Goal: Task Accomplishment & Management: Manage account settings

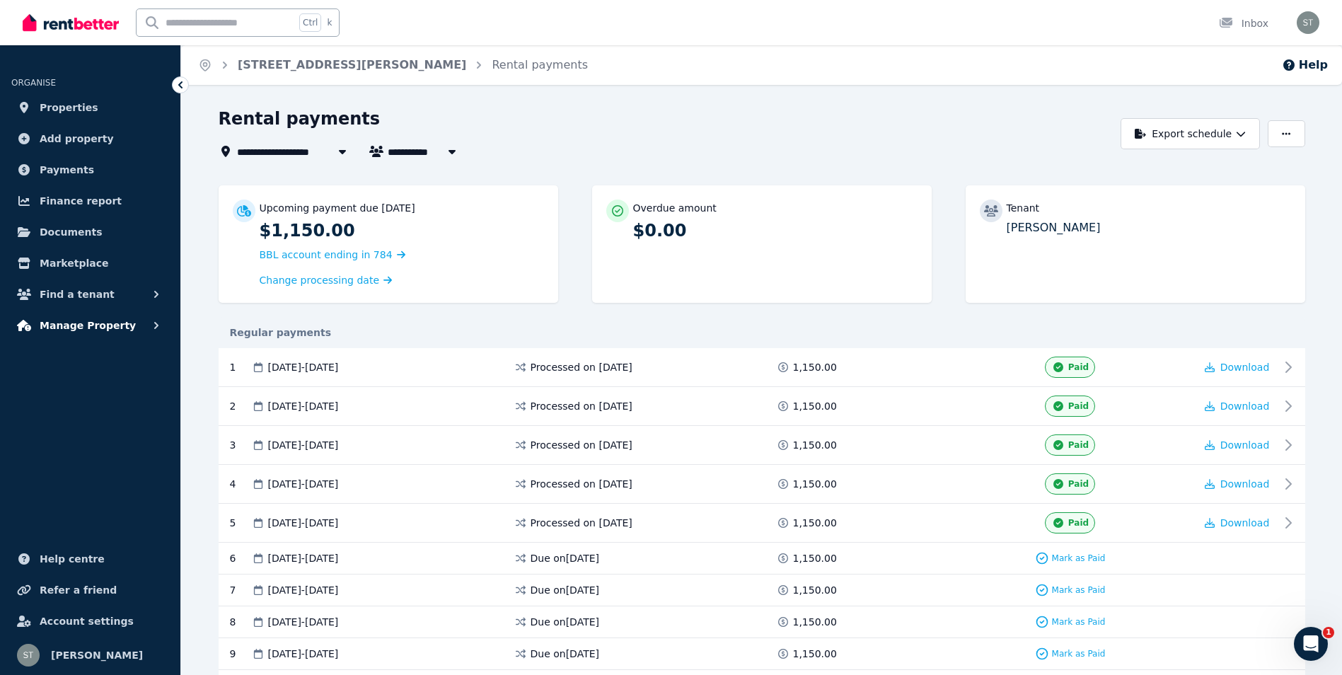
click at [81, 327] on span "Manage Property" at bounding box center [88, 325] width 96 height 17
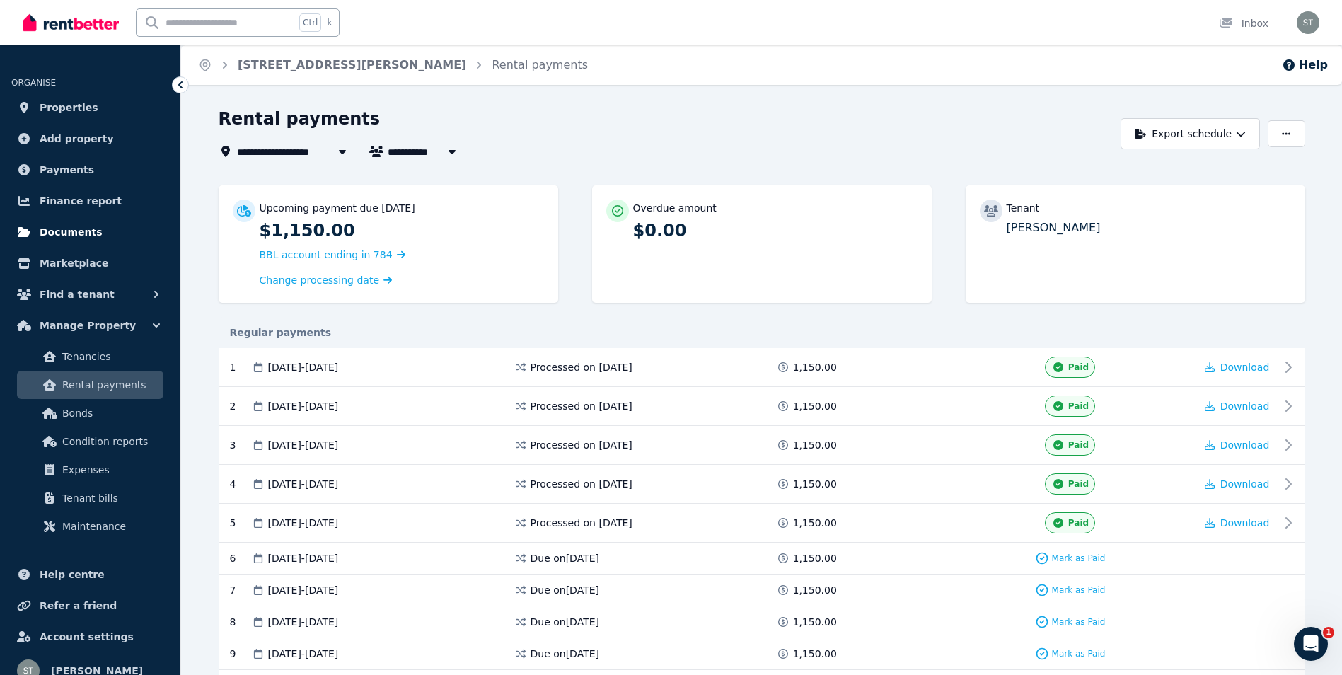
click at [73, 228] on span "Documents" at bounding box center [71, 232] width 63 height 17
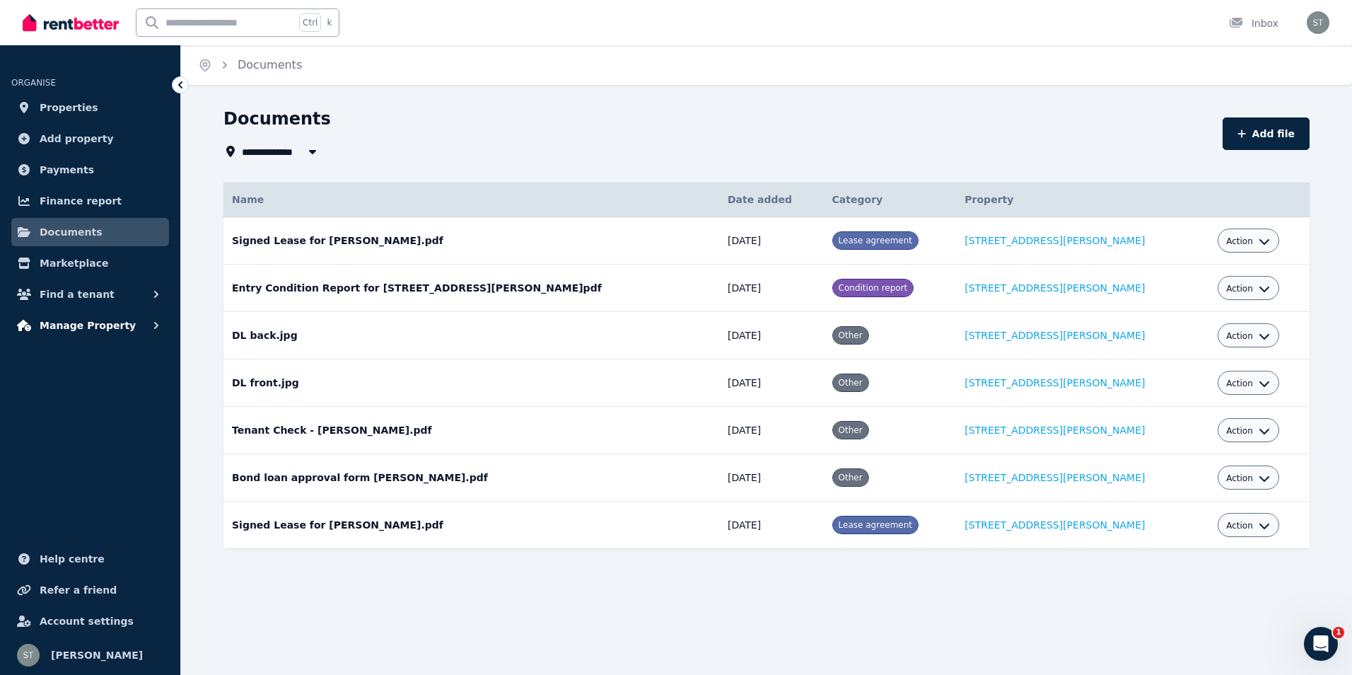
click at [102, 328] on span "Manage Property" at bounding box center [88, 325] width 96 height 17
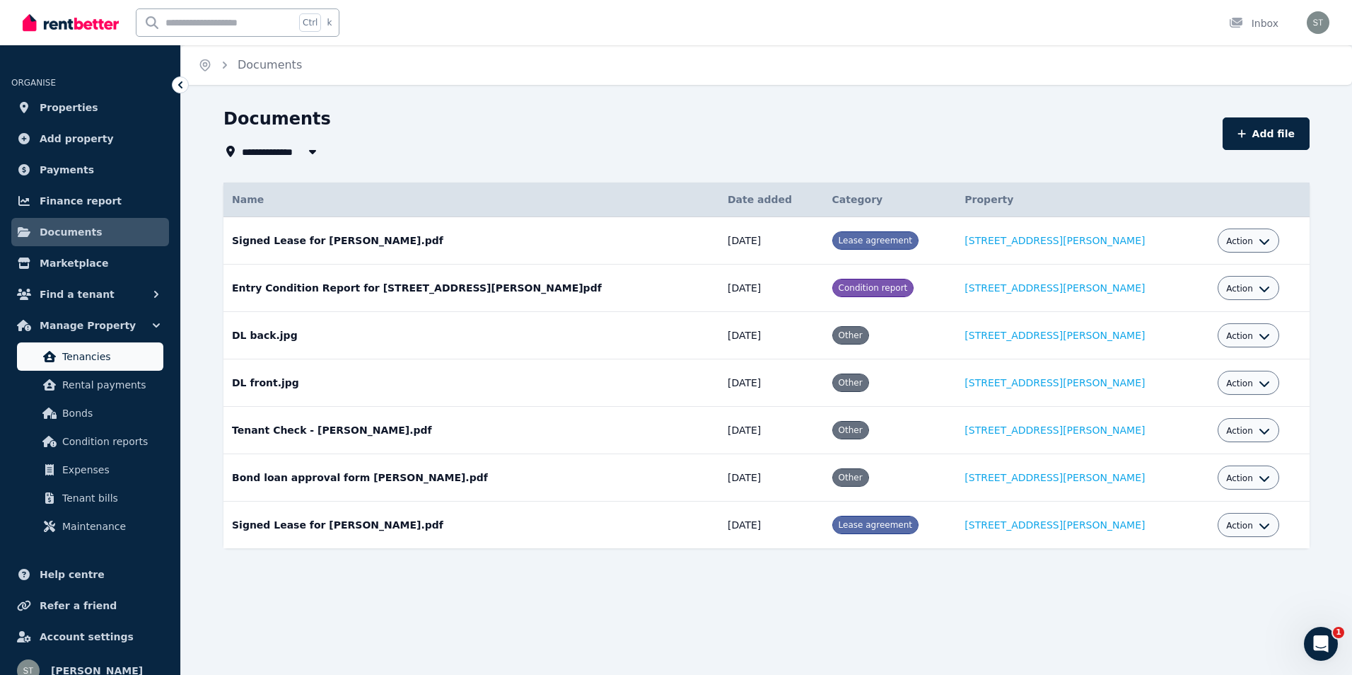
click at [96, 352] on span "Tenancies" at bounding box center [109, 356] width 95 height 17
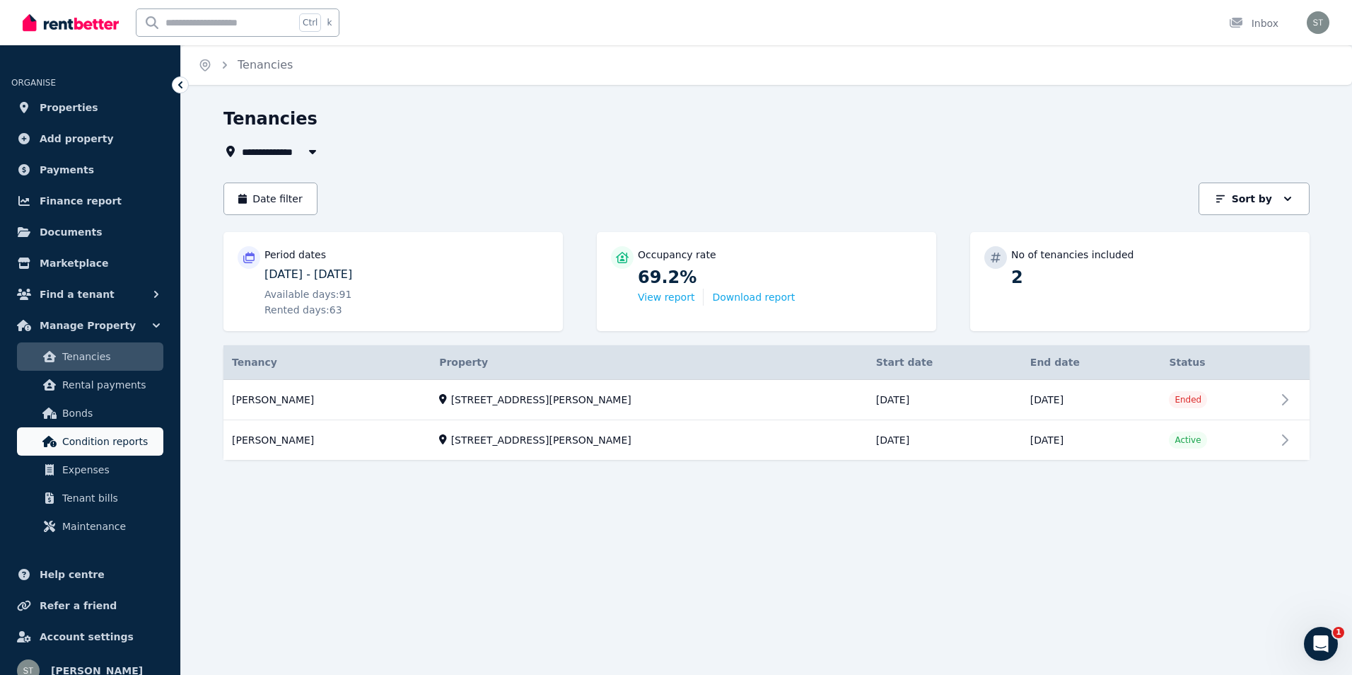
click at [86, 441] on span "Condition reports" at bounding box center [109, 441] width 95 height 17
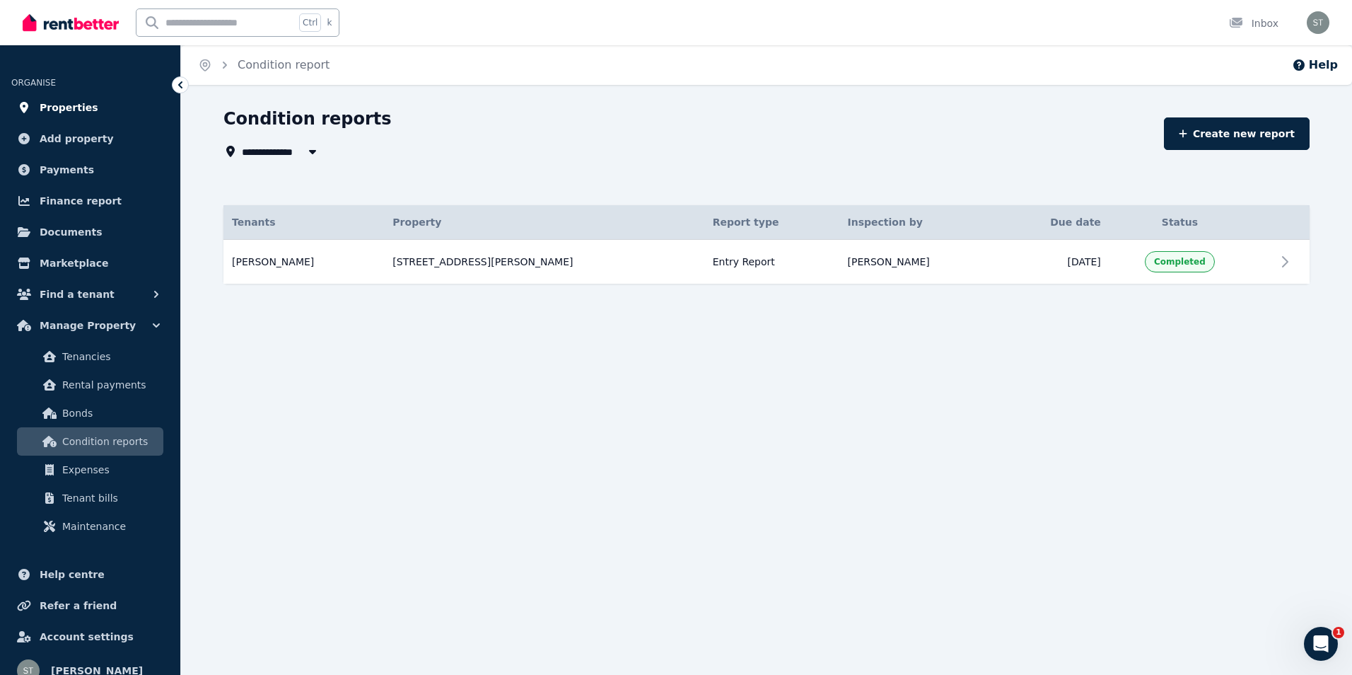
click at [60, 110] on span "Properties" at bounding box center [69, 107] width 59 height 17
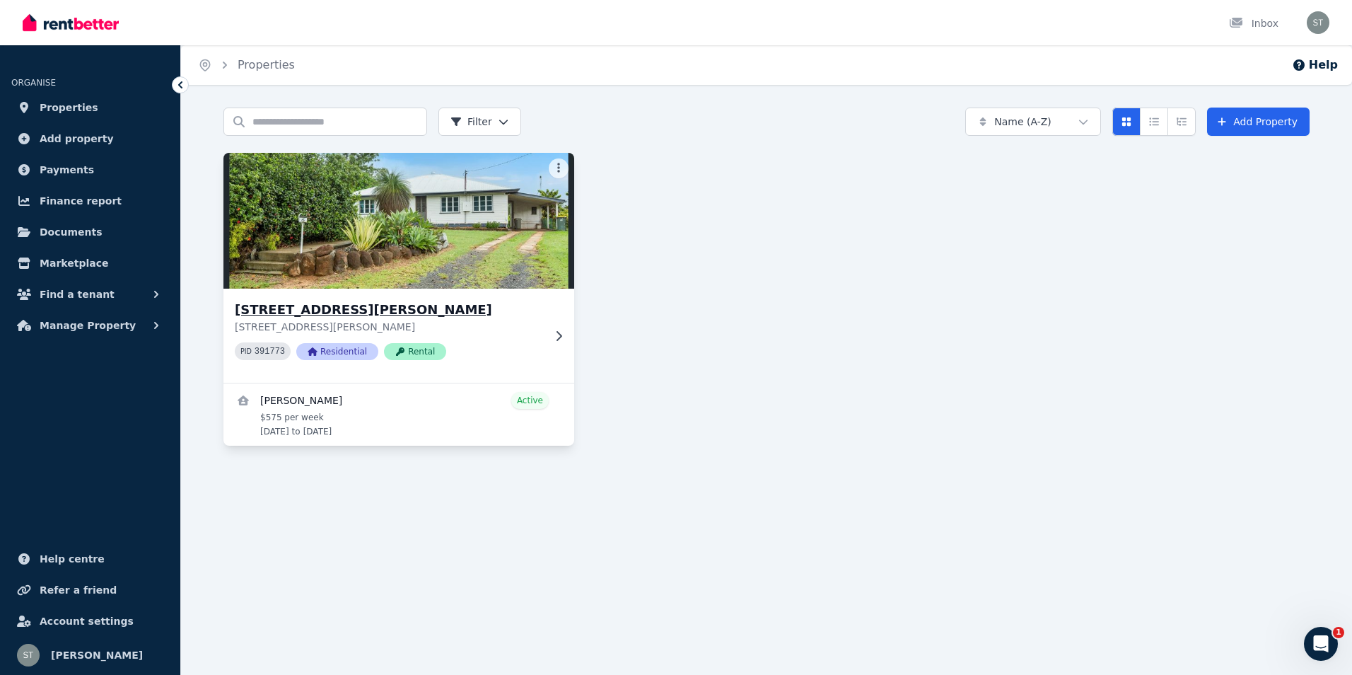
click at [517, 332] on p "6 Molloy St, Mareeba QLD 4880" at bounding box center [389, 327] width 308 height 14
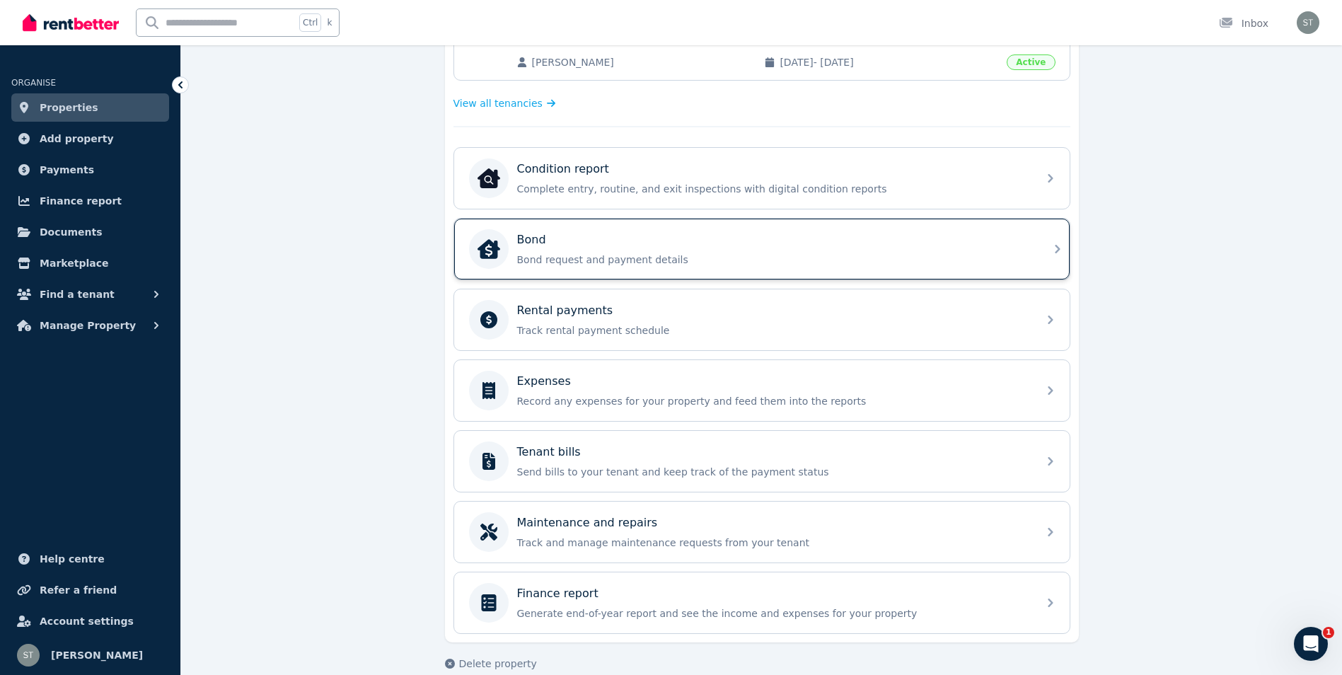
scroll to position [392, 0]
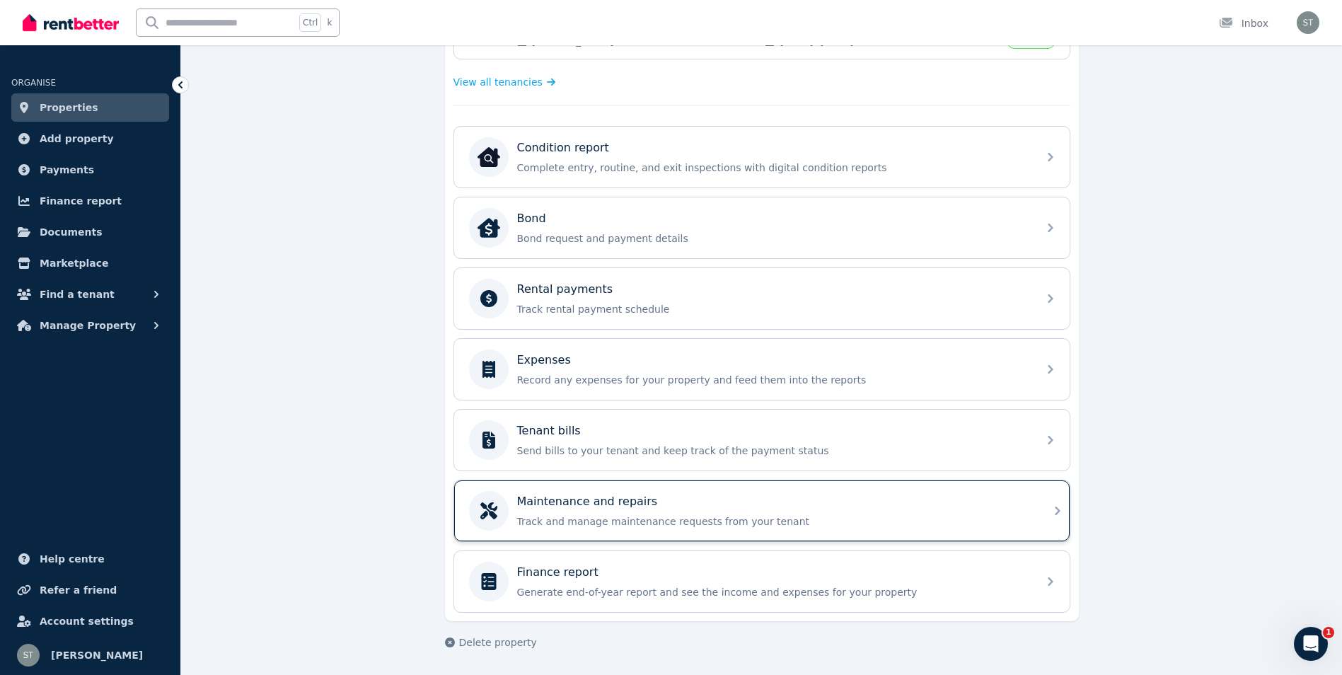
click at [813, 511] on div "Maintenance and repairs Track and manage maintenance requests from your tenant" at bounding box center [773, 510] width 512 height 35
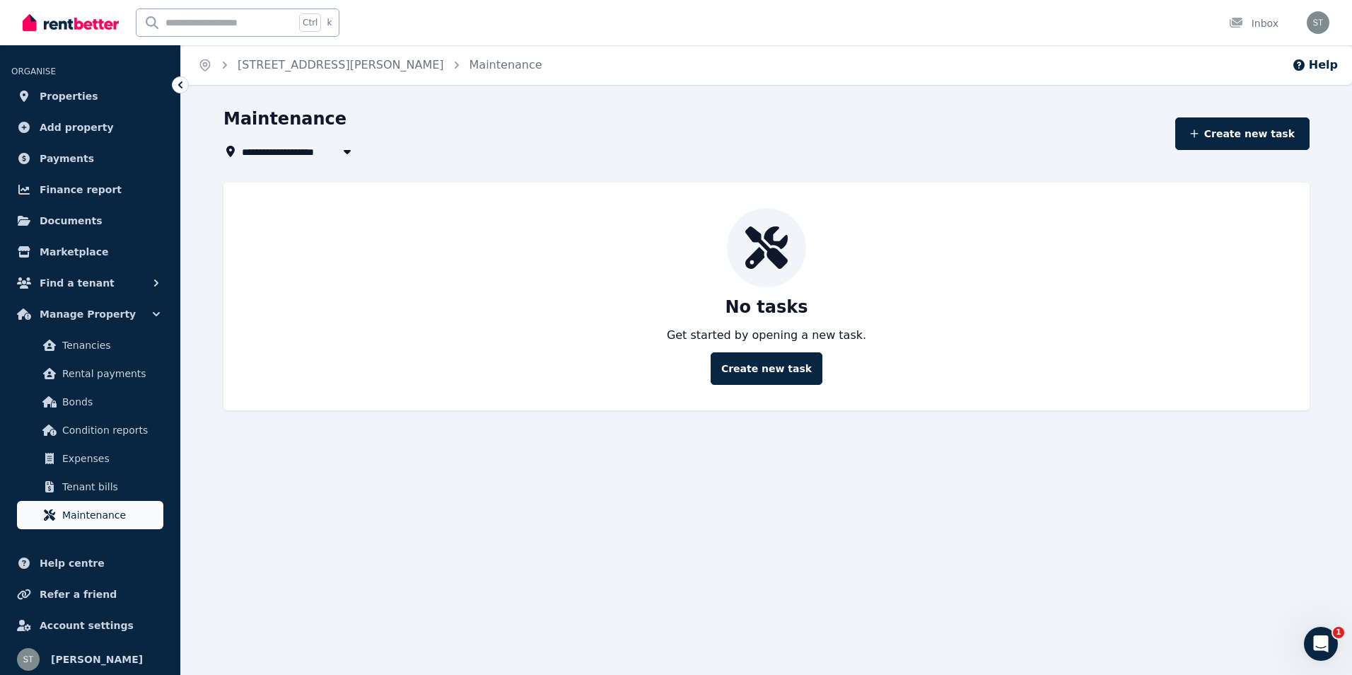
scroll to position [16, 0]
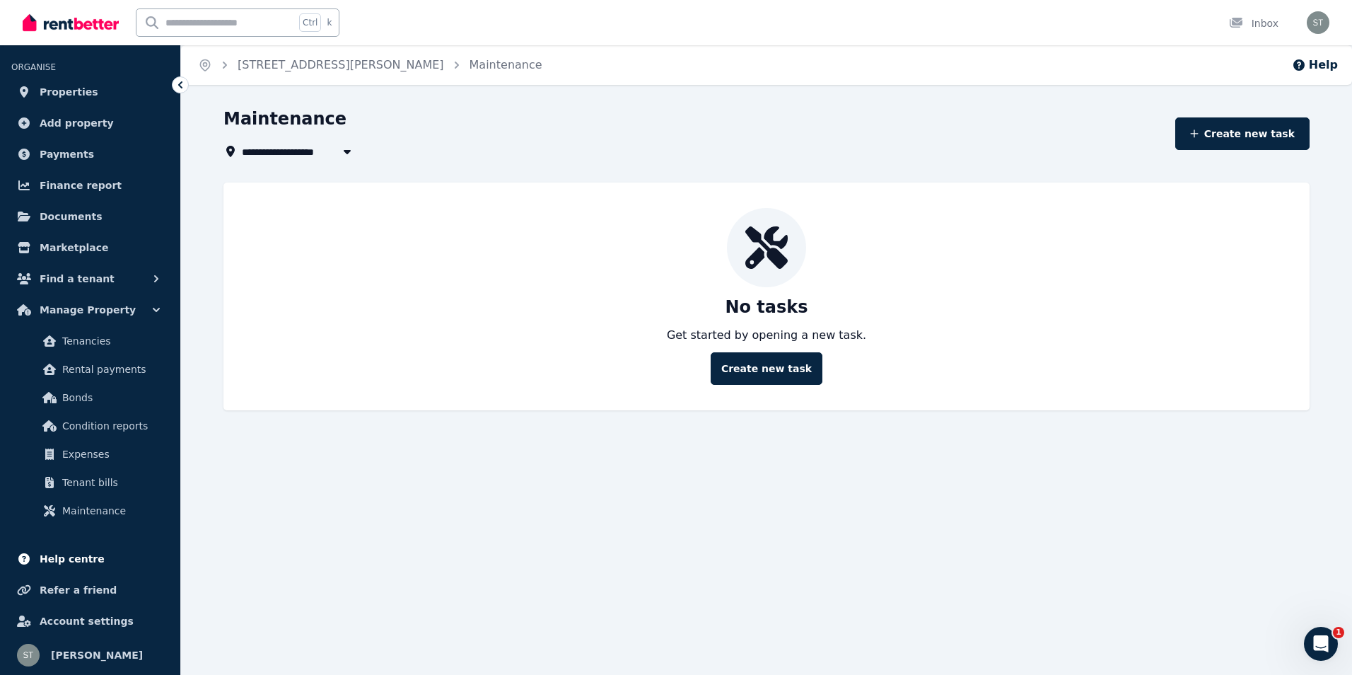
click at [70, 559] on span "Help centre" at bounding box center [72, 558] width 65 height 17
click at [84, 277] on span "Find a tenant" at bounding box center [77, 278] width 75 height 17
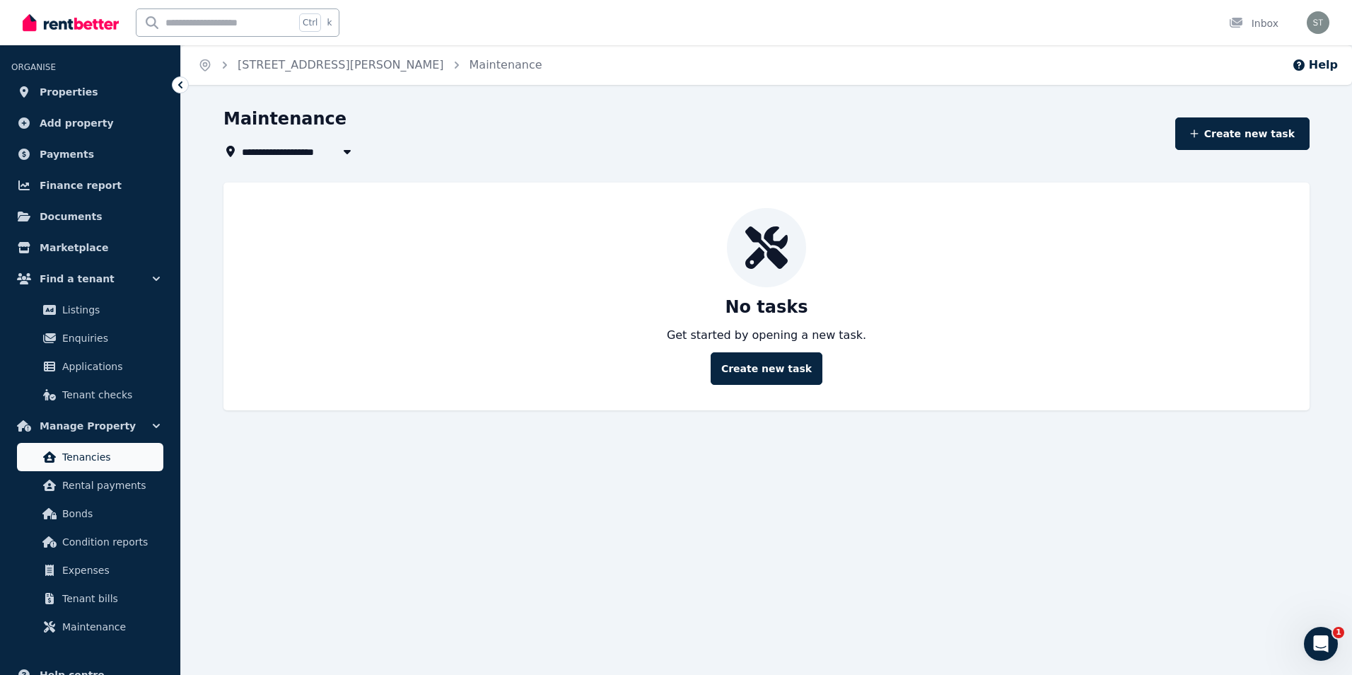
click at [73, 454] on span "Tenancies" at bounding box center [109, 456] width 95 height 17
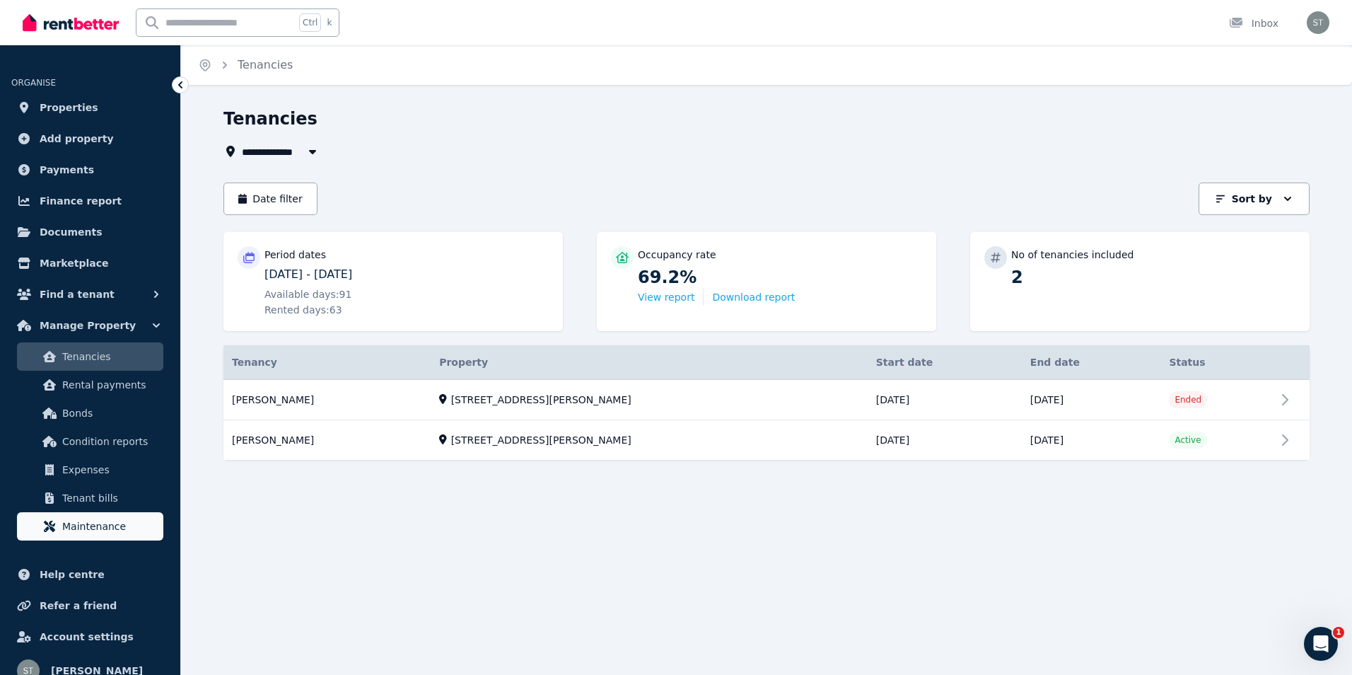
click at [81, 523] on span "Maintenance" at bounding box center [109, 526] width 95 height 17
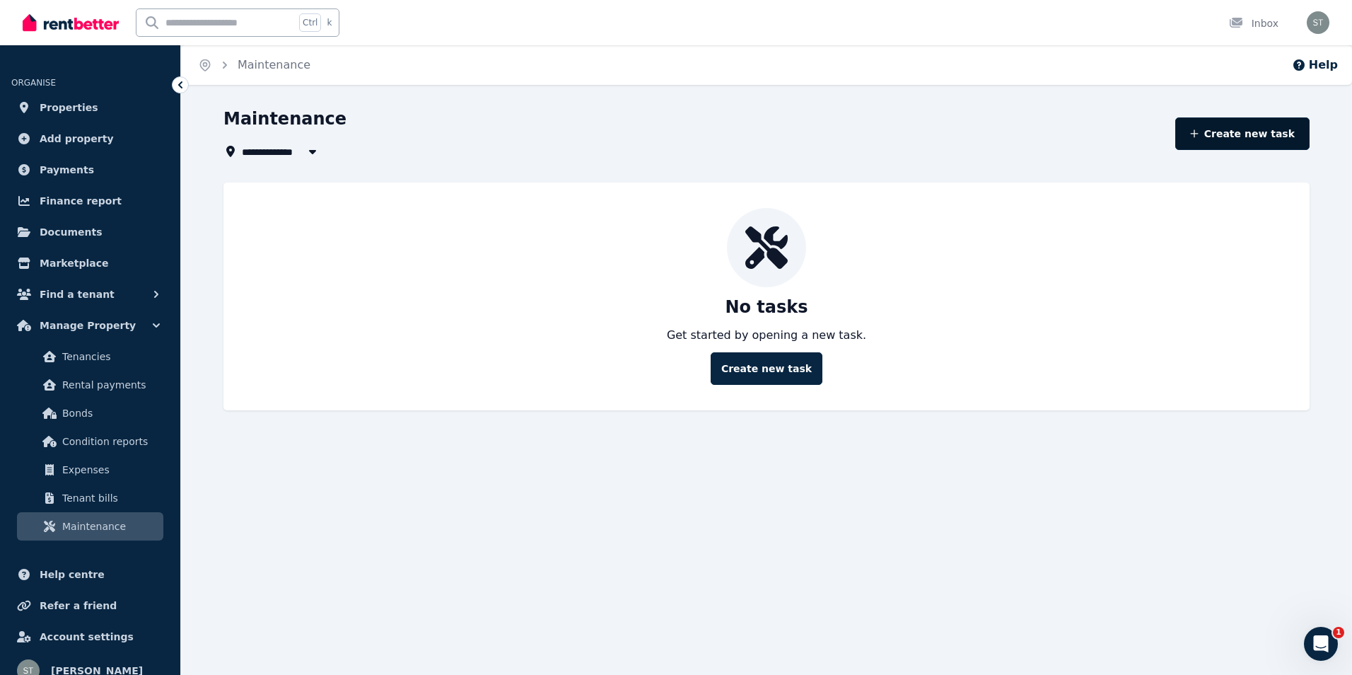
click at [1198, 130] on icon "button" at bounding box center [1194, 133] width 8 height 8
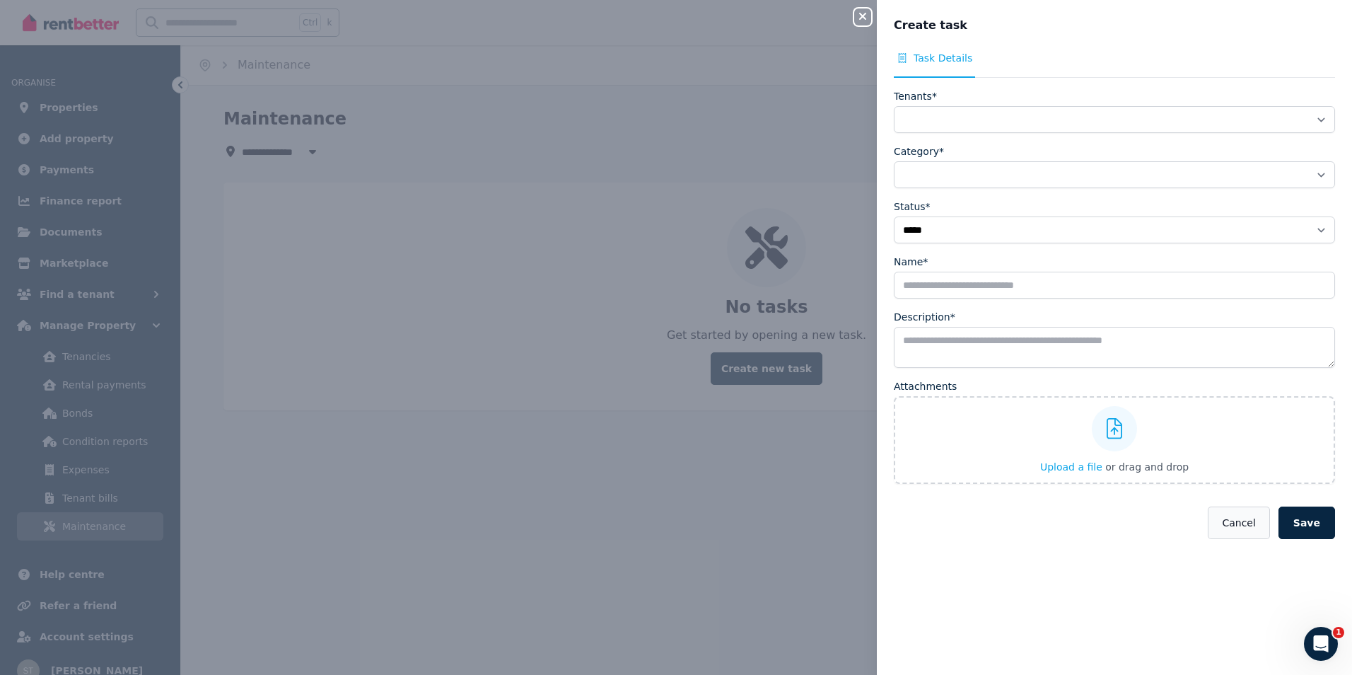
click at [1228, 536] on button "Cancel" at bounding box center [1239, 522] width 62 height 33
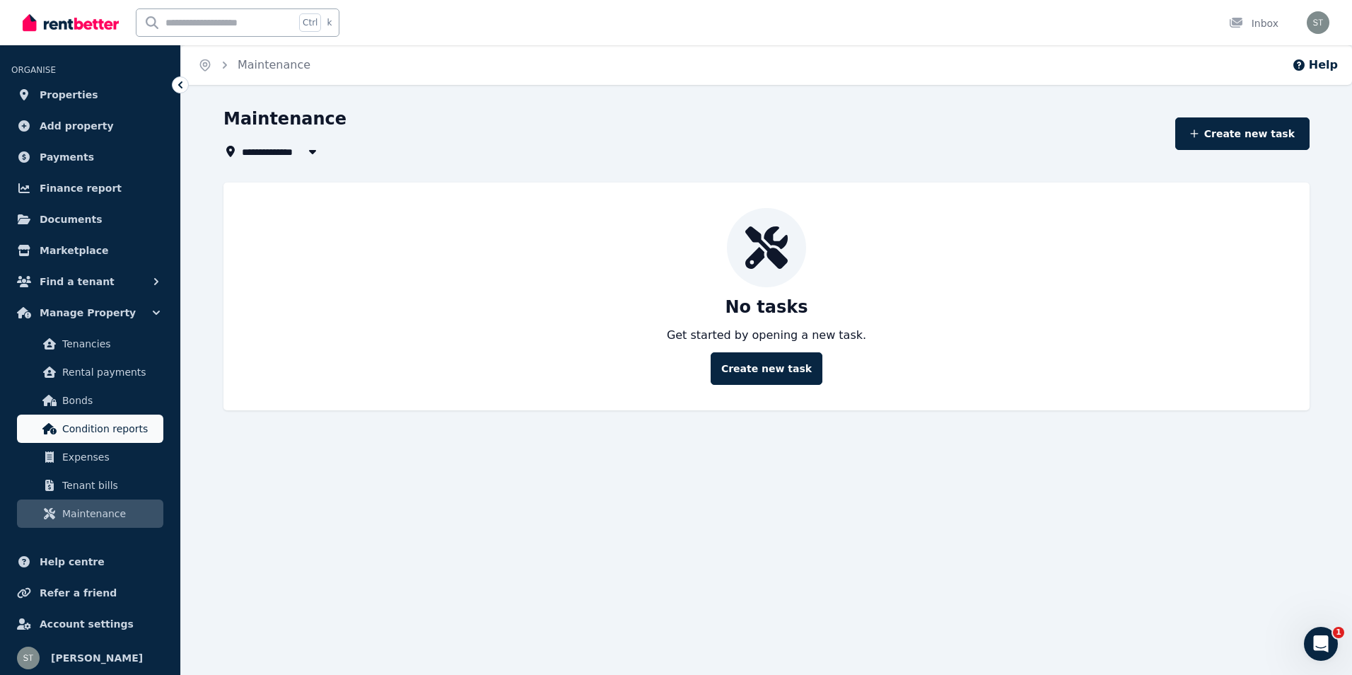
scroll to position [16, 0]
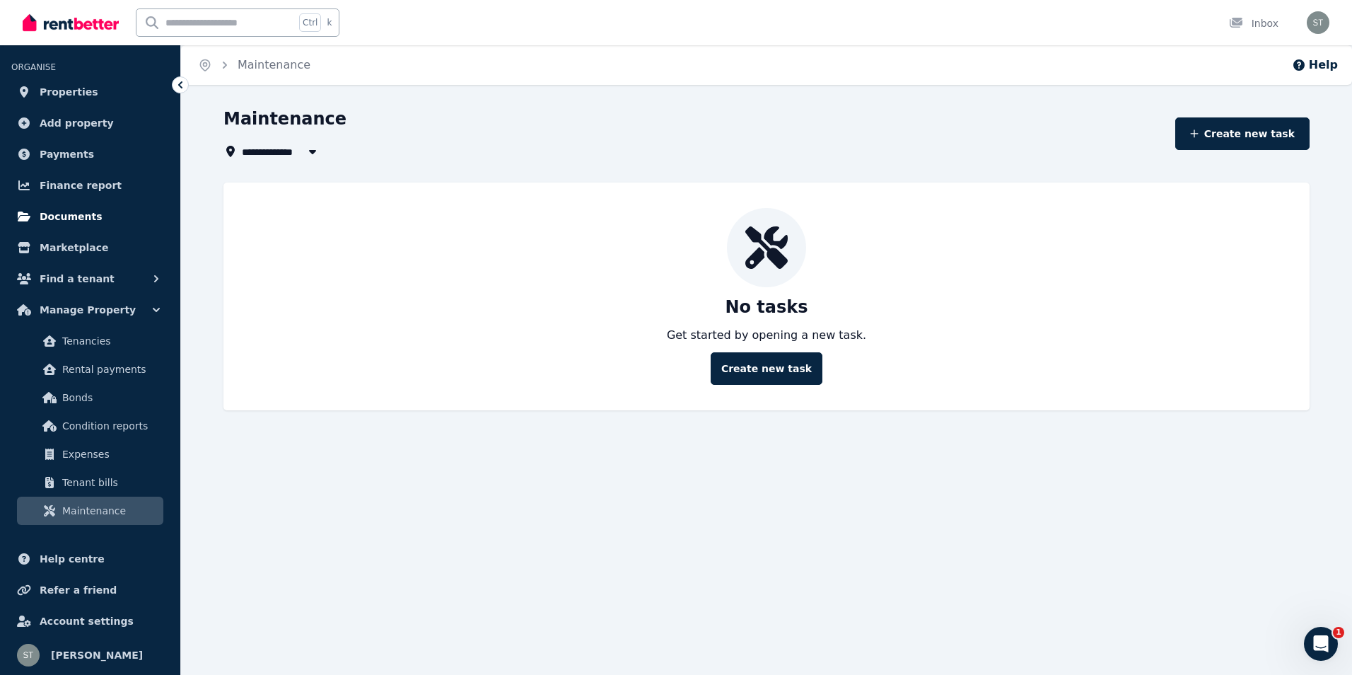
click at [61, 214] on span "Documents" at bounding box center [71, 216] width 63 height 17
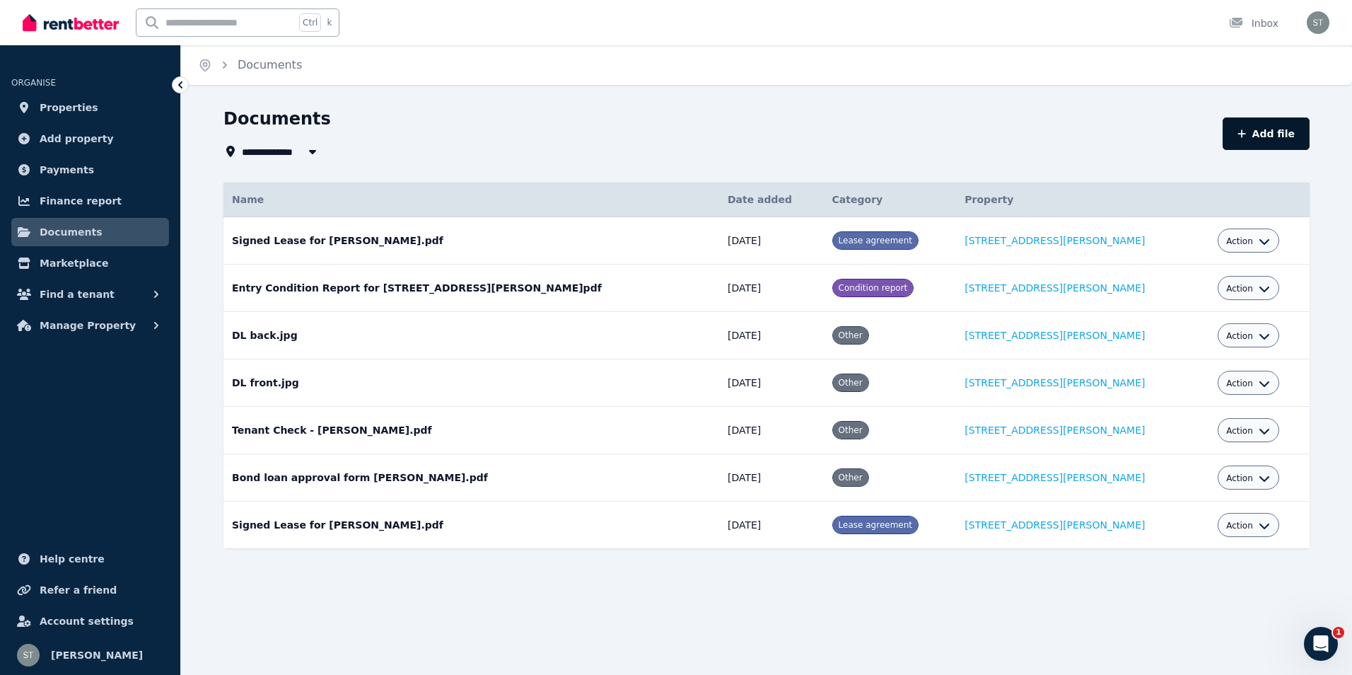
click at [1259, 129] on button "Add file" at bounding box center [1266, 133] width 87 height 33
select select "*****"
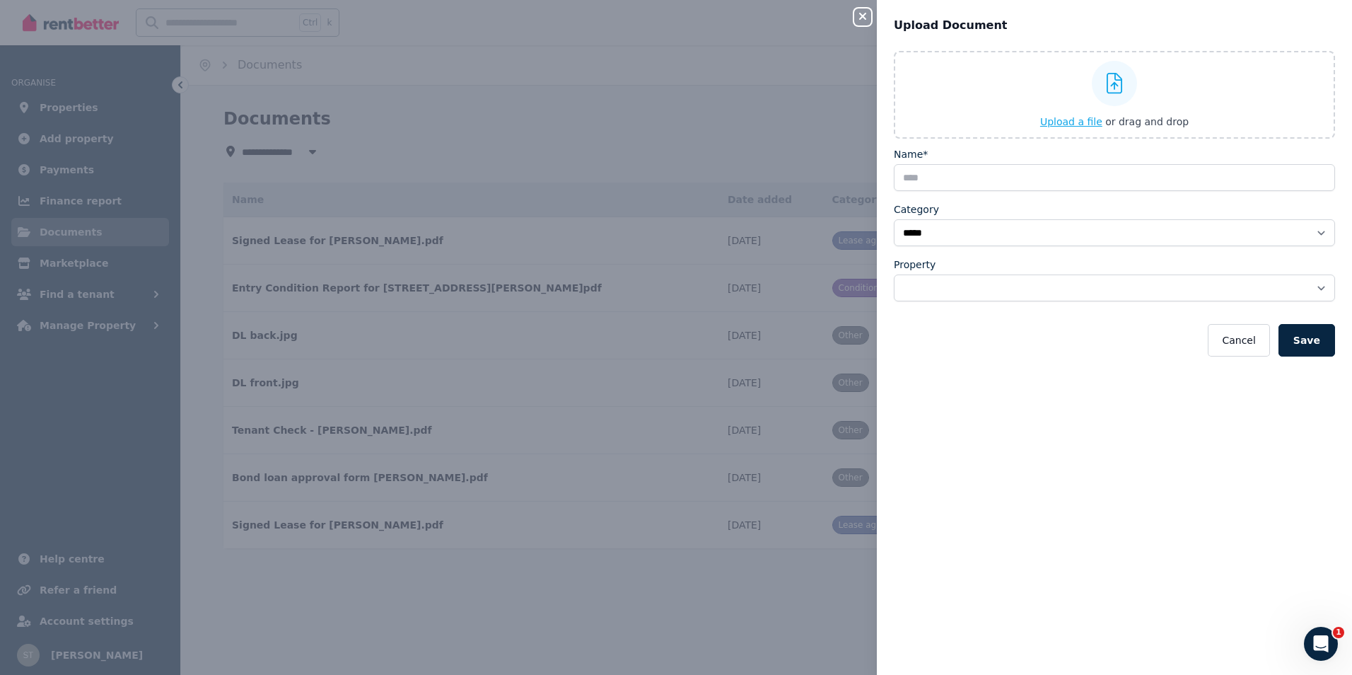
click at [1080, 120] on span "Upload a file" at bounding box center [1072, 121] width 62 height 11
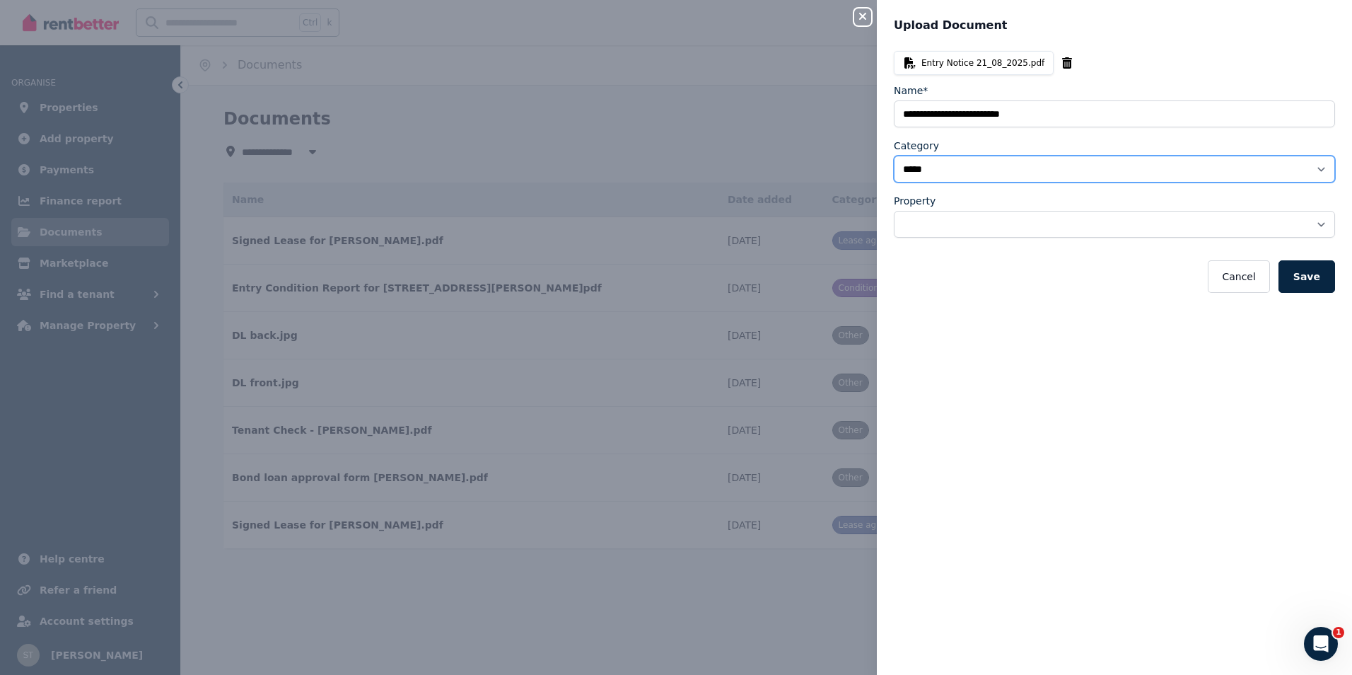
click at [1306, 169] on select "**********" at bounding box center [1114, 169] width 441 height 27
click at [894, 156] on select "**********" at bounding box center [1114, 169] width 441 height 27
click at [1021, 226] on select "**********" at bounding box center [1114, 224] width 441 height 27
select select "**********"
click at [894, 211] on select "**********" at bounding box center [1114, 224] width 441 height 27
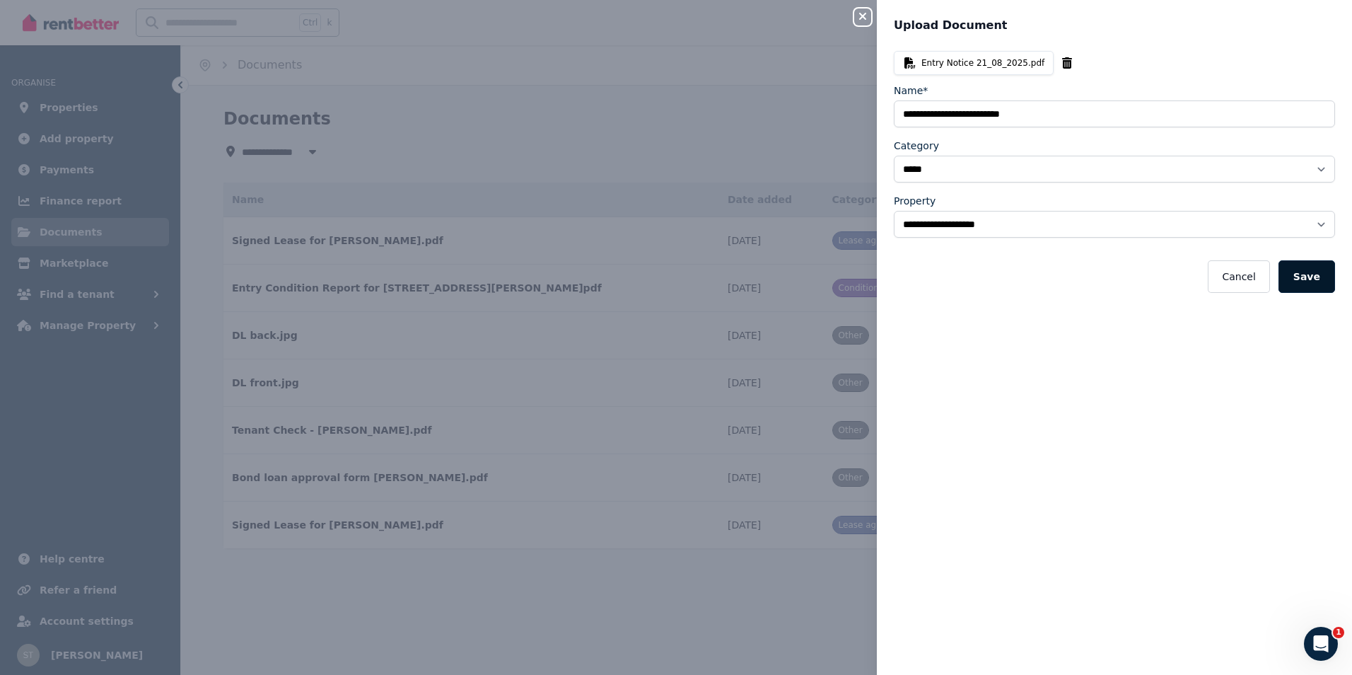
click at [1308, 277] on button "Save" at bounding box center [1307, 276] width 57 height 33
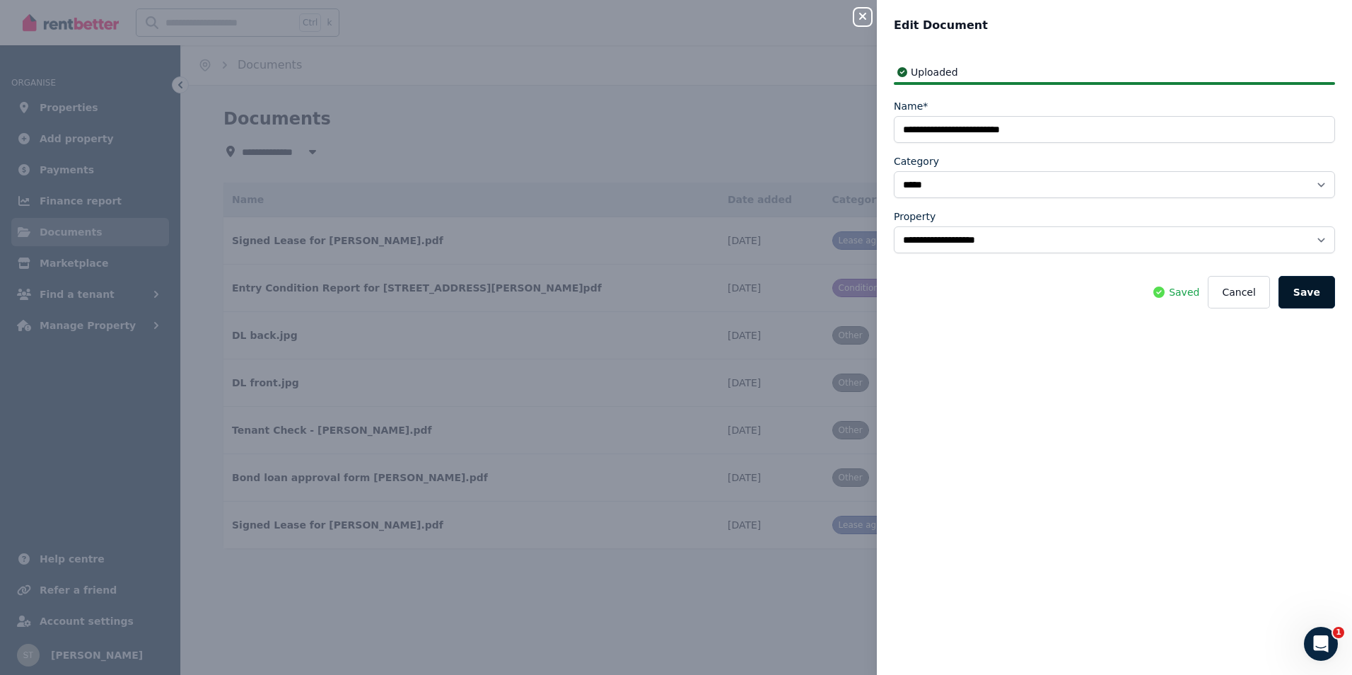
click at [1299, 294] on button "Save" at bounding box center [1307, 292] width 57 height 33
click at [864, 16] on icon "button" at bounding box center [862, 16] width 7 height 7
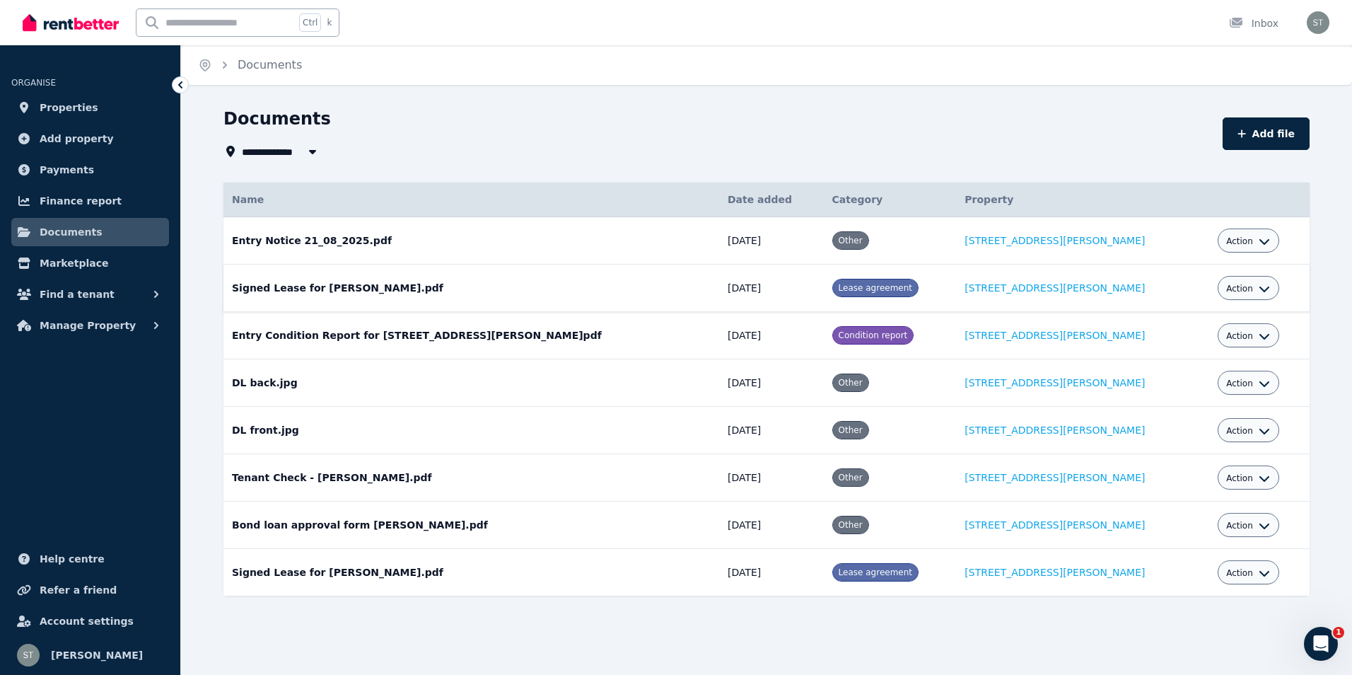
click at [276, 281] on td "Signed Lease for Jared Ahern.pdf Date added: 11/07/2025 Category: Lease agreeme…" at bounding box center [472, 288] width 496 height 47
click at [1260, 287] on icon "button" at bounding box center [1265, 289] width 10 height 6
click at [1145, 351] on link "View" at bounding box center [1205, 345] width 136 height 25
